Goal: Task Accomplishment & Management: Use online tool/utility

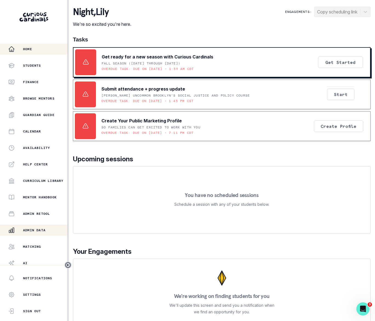
click at [38, 230] on p "Admin Data" at bounding box center [34, 230] width 22 height 4
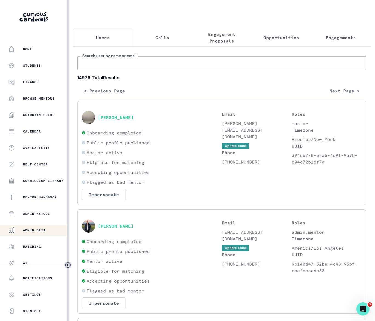
click at [103, 69] on input "Search user by name or email" at bounding box center [221, 63] width 289 height 14
type input "[PERSON_NAME]"
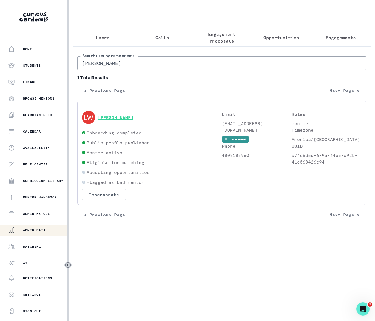
click at [120, 120] on button "[PERSON_NAME]" at bounding box center [116, 117] width 36 height 5
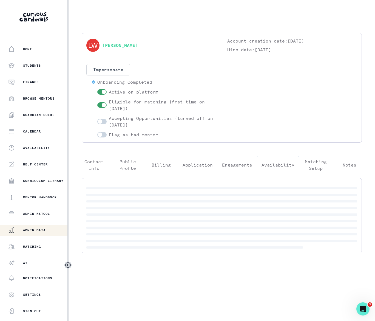
click at [276, 165] on p "Availability" at bounding box center [278, 164] width 33 height 7
click at [237, 165] on p "Engagements" at bounding box center [237, 164] width 30 height 7
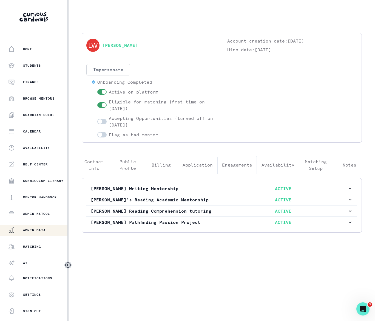
click at [109, 72] on button "Impersonate" at bounding box center [108, 70] width 44 height 12
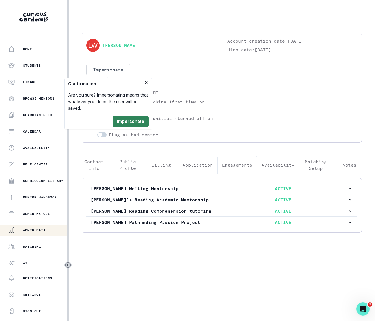
click at [127, 120] on button "Impersonate" at bounding box center [131, 121] width 36 height 11
